Goal: Task Accomplishment & Management: Use online tool/utility

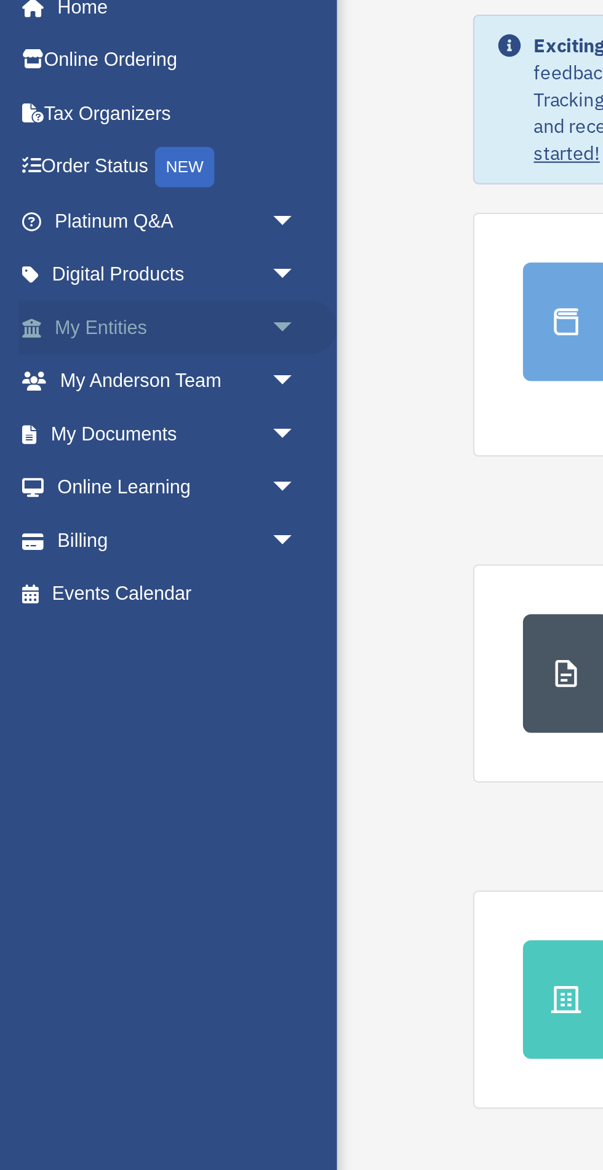
click at [30, 215] on link "My Entities arrow_drop_down" at bounding box center [81, 212] width 145 height 25
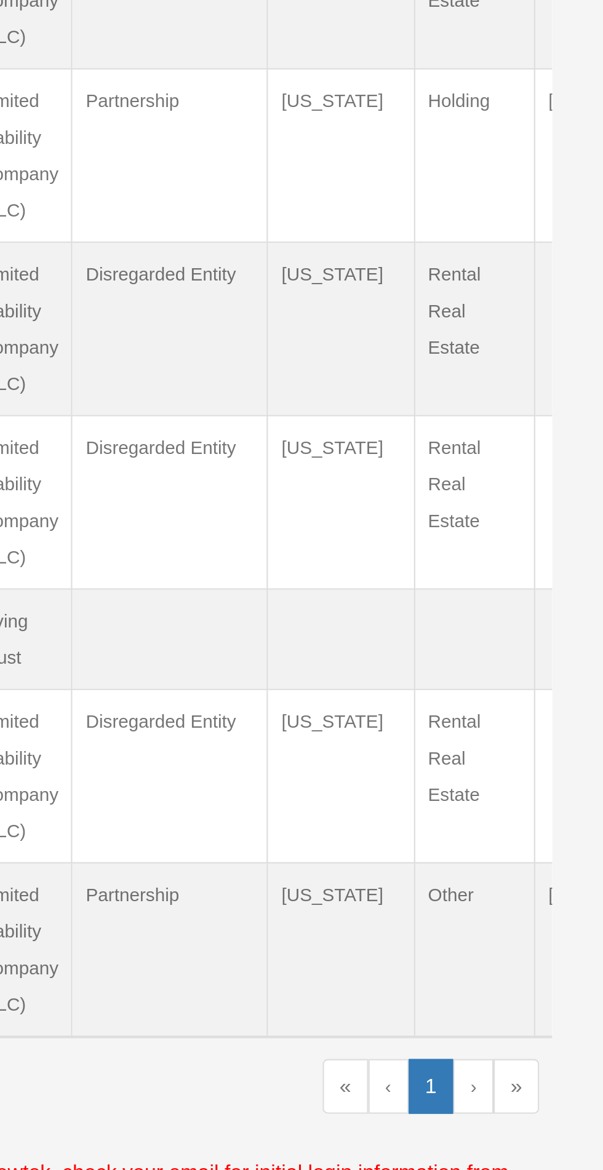
scroll to position [1, 0]
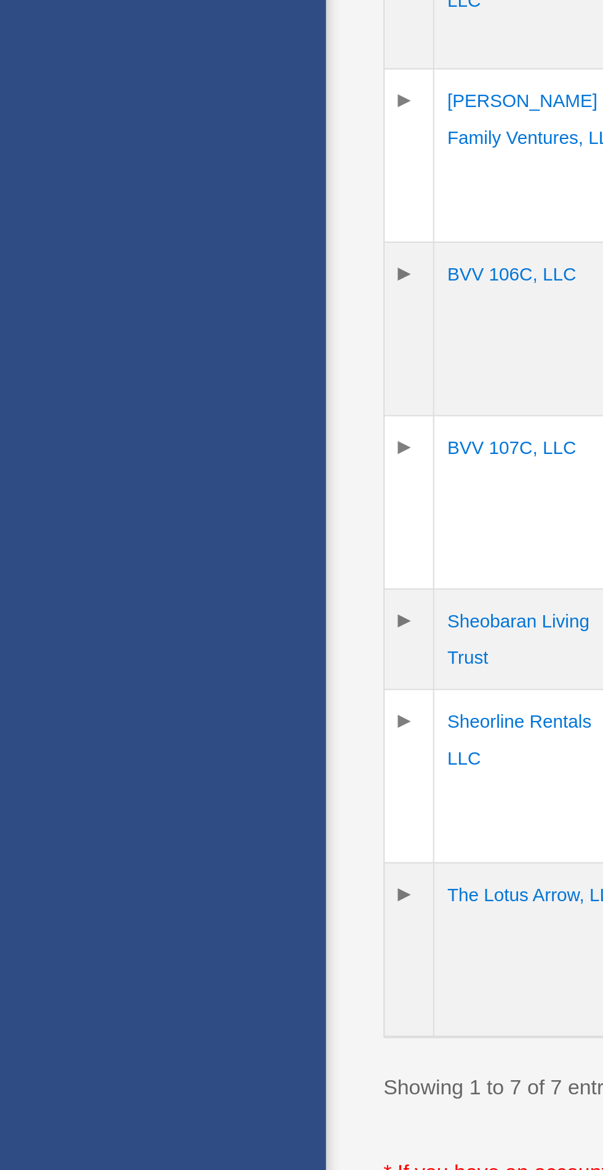
click at [228, 937] on td "The Lotus Arrow, LLC" at bounding box center [254, 944] width 98 height 82
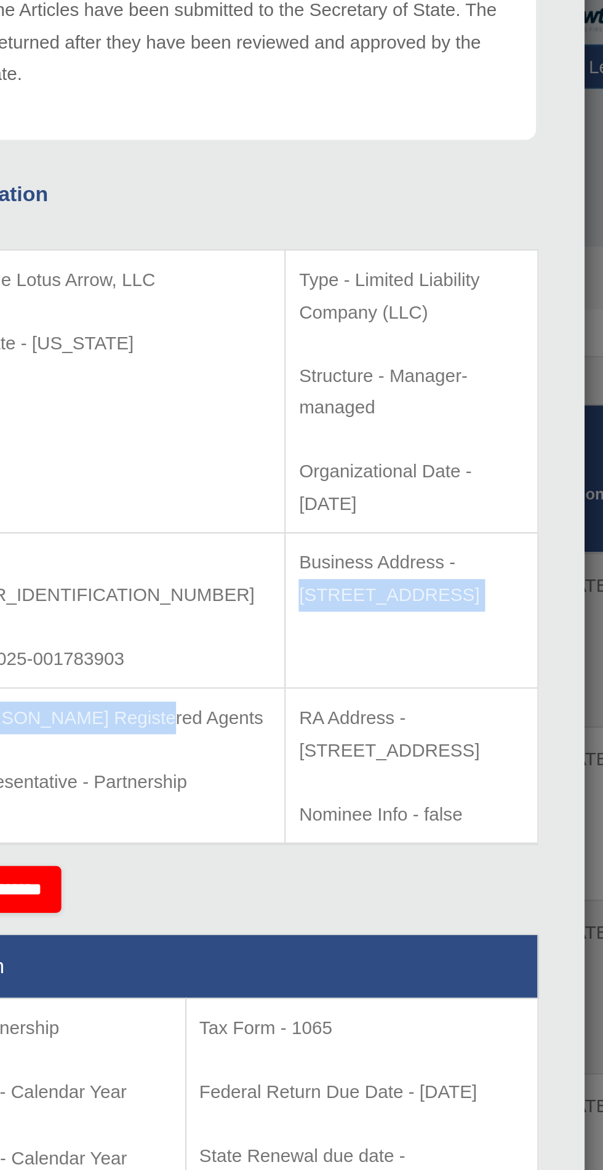
click at [384, 443] on p "Business Address - [STREET_ADDRESS]" at bounding box center [403, 458] width 106 height 30
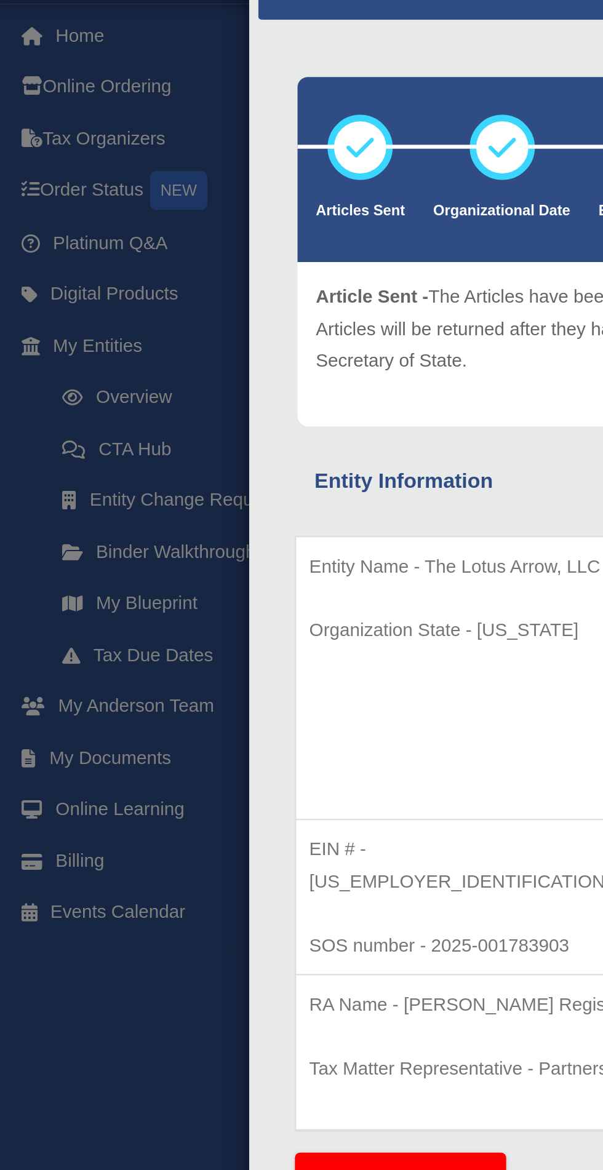
click at [20, 216] on div "Details × Articles Sent Organizational Date" at bounding box center [301, 585] width 603 height 1170
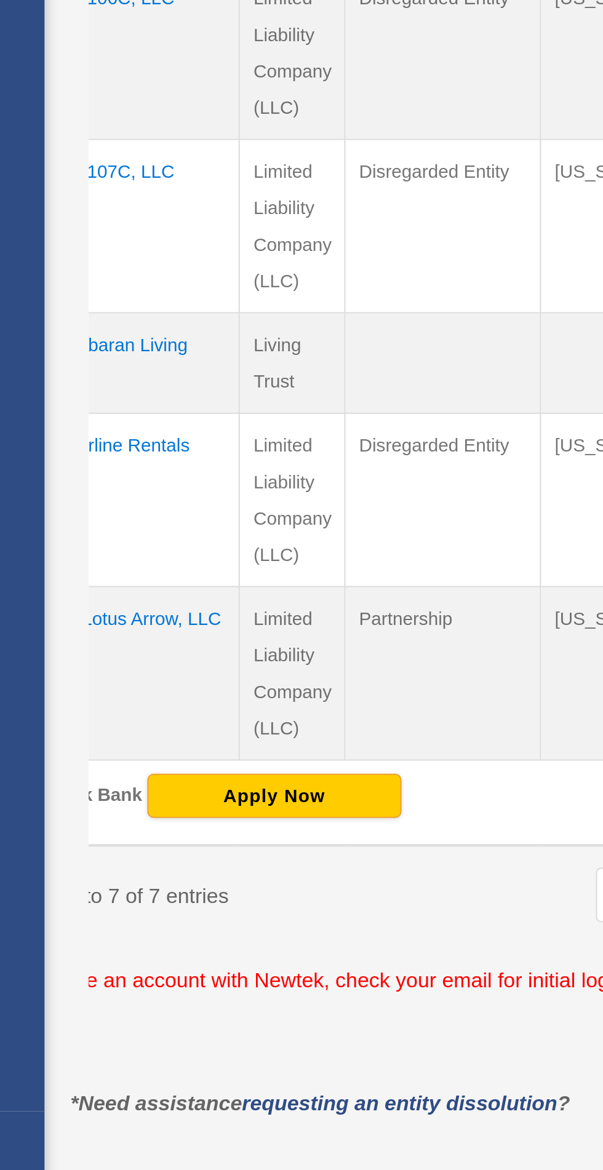
scroll to position [23, 0]
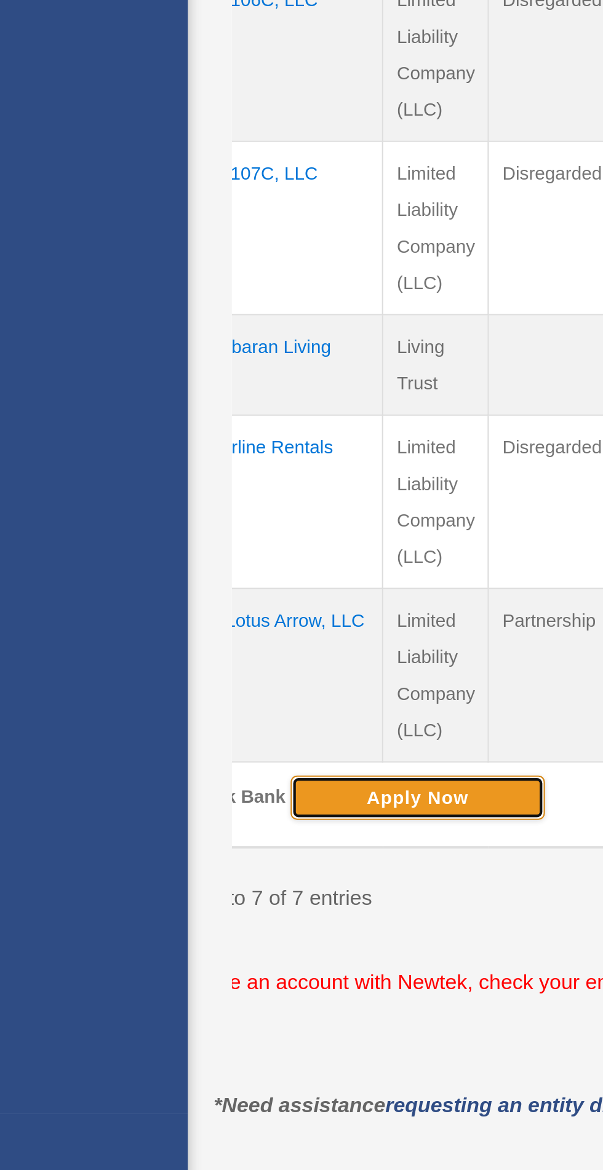
click at [277, 989] on button "Apply Now" at bounding box center [262, 979] width 120 height 21
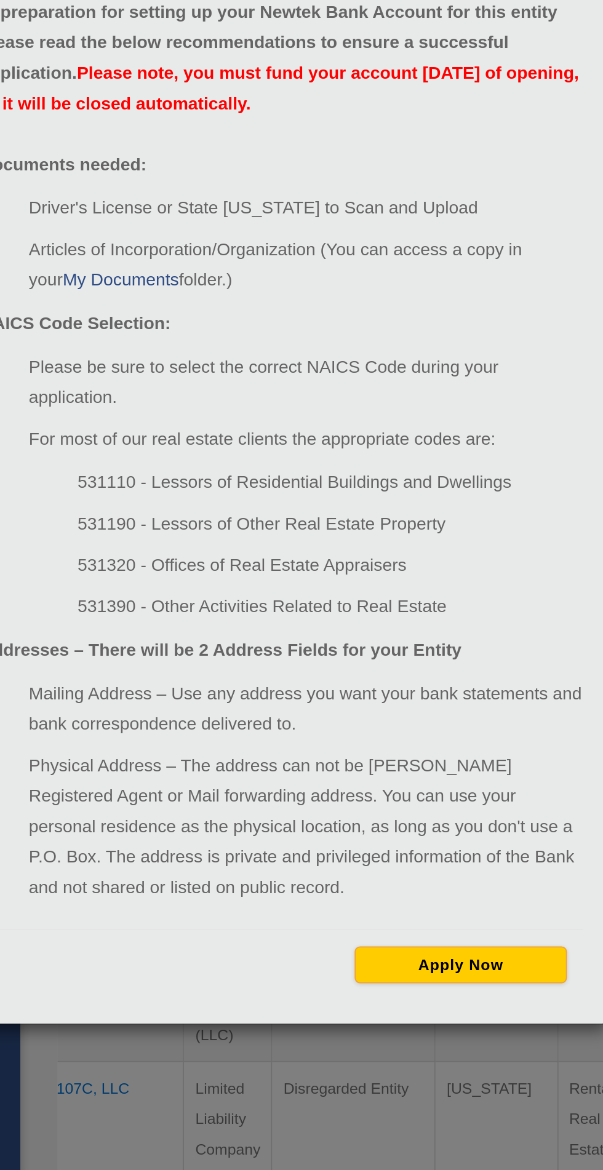
scroll to position [22, 0]
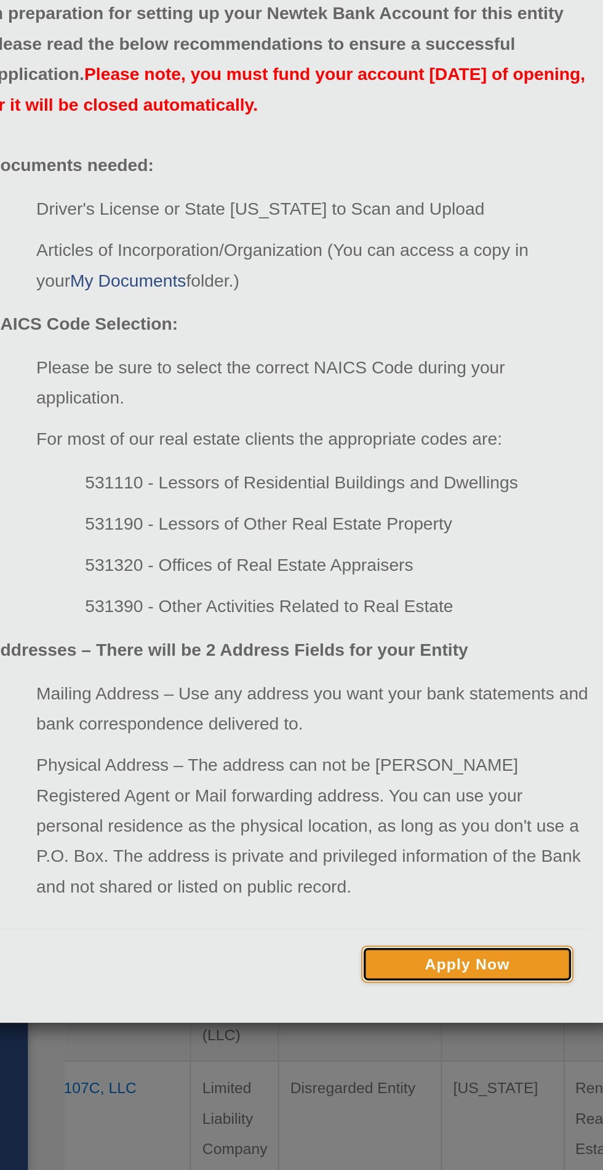
click at [410, 616] on button "Apply Now" at bounding box center [402, 615] width 120 height 21
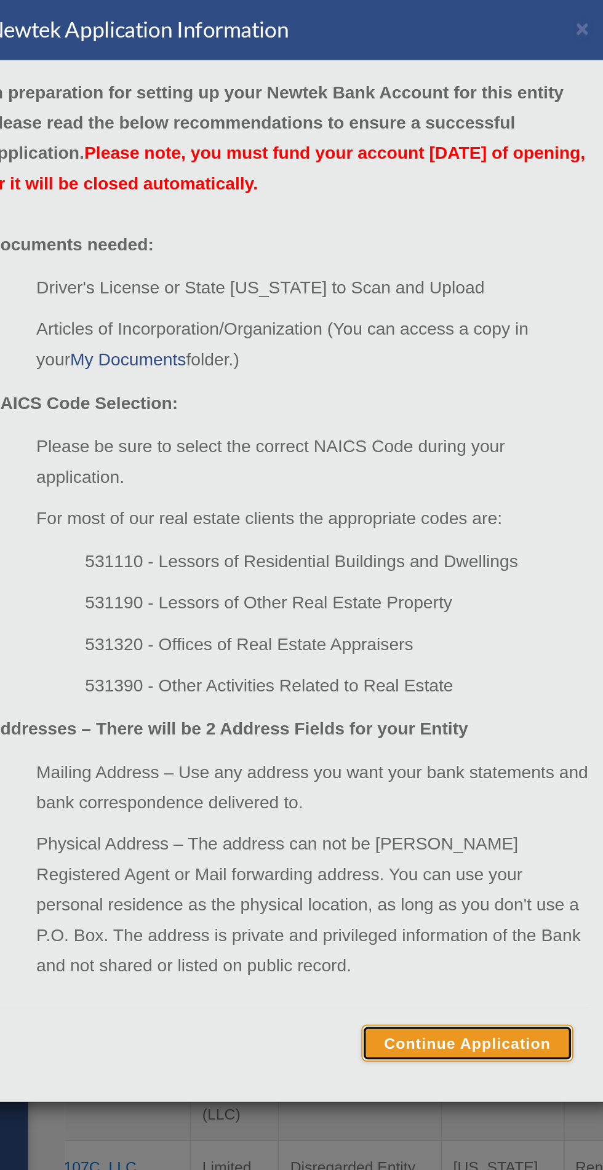
scroll to position [23, 0]
